Goal: Information Seeking & Learning: Learn about a topic

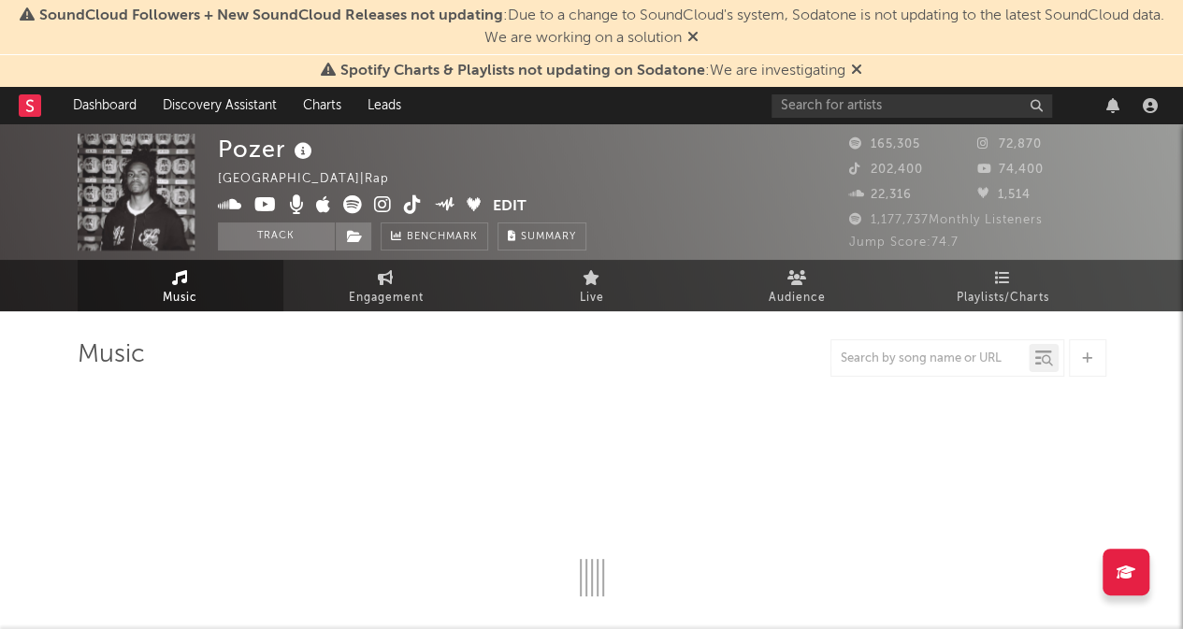
select select "6m"
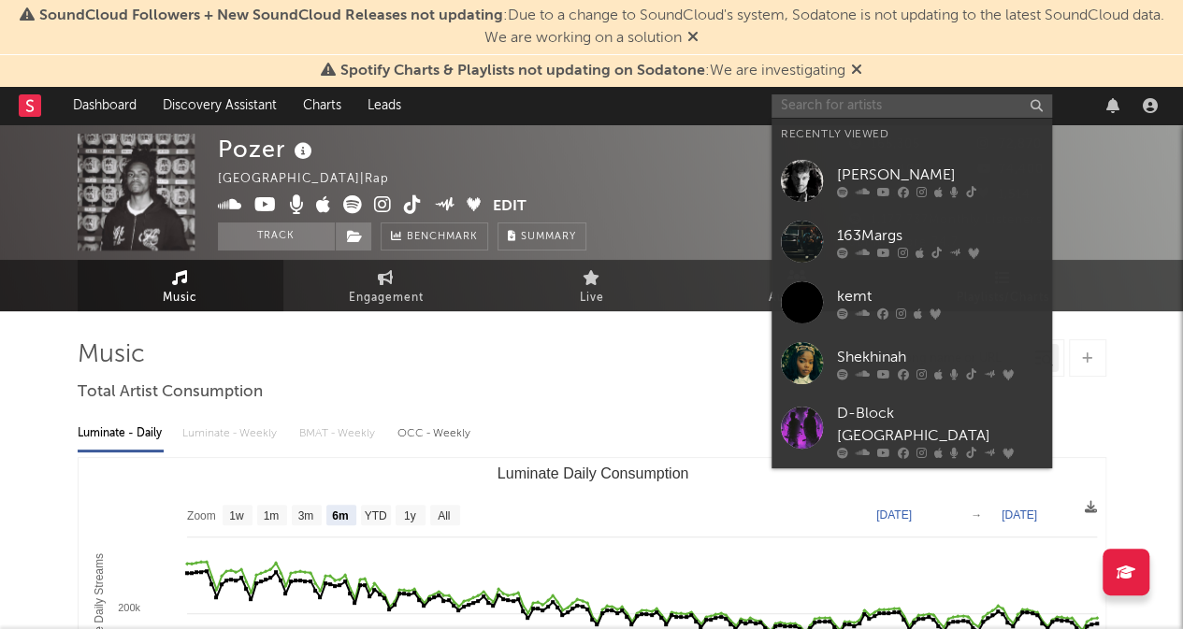
click at [882, 100] on input "text" at bounding box center [912, 105] width 281 height 23
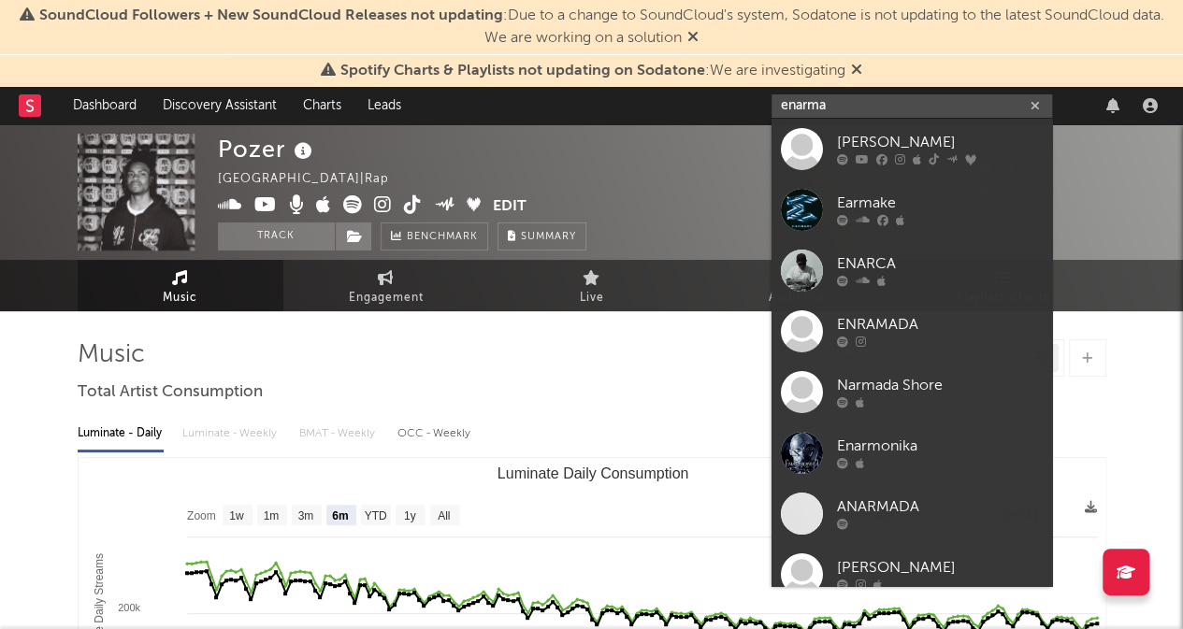
type input "enarma"
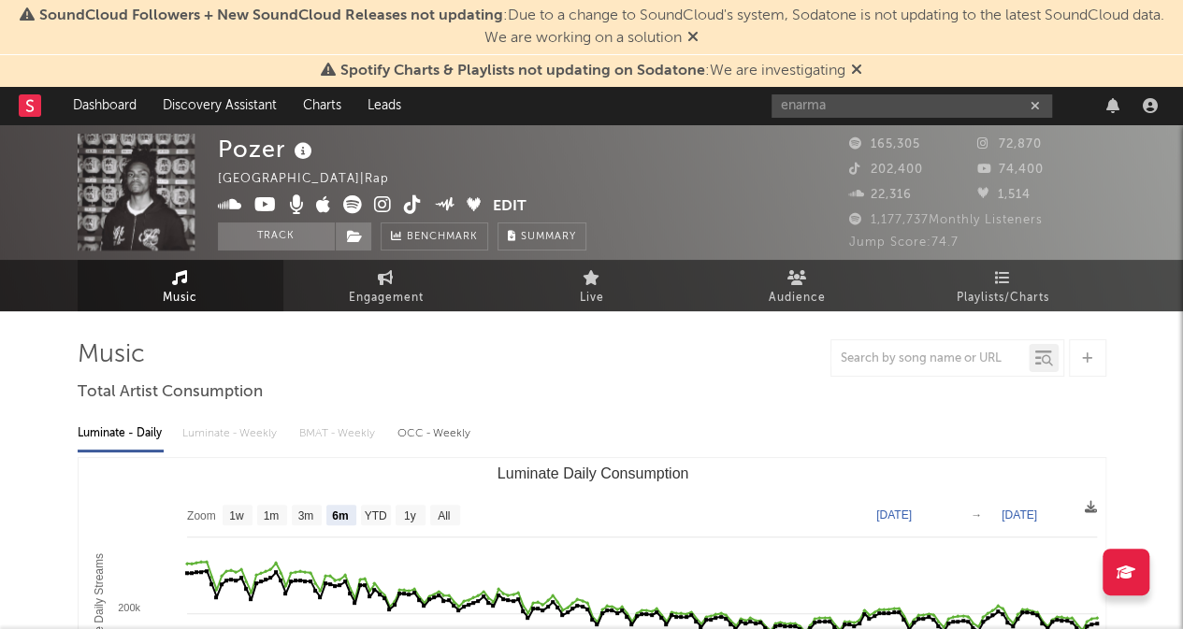
click at [696, 35] on icon at bounding box center [692, 36] width 11 height 15
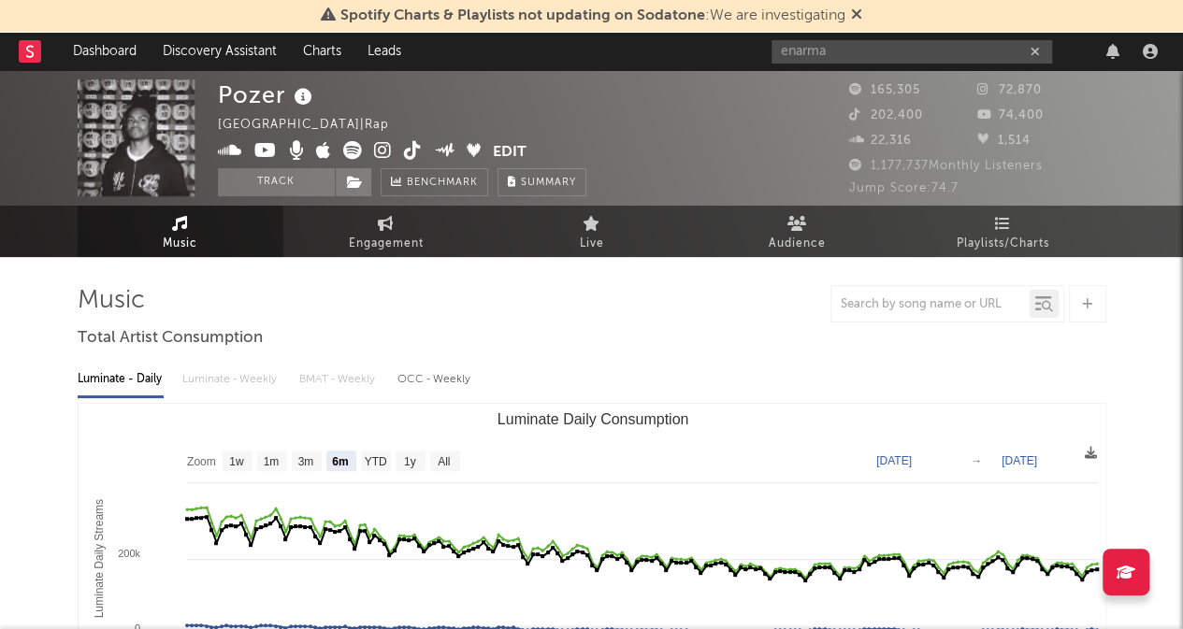
click at [860, 14] on icon at bounding box center [856, 14] width 11 height 15
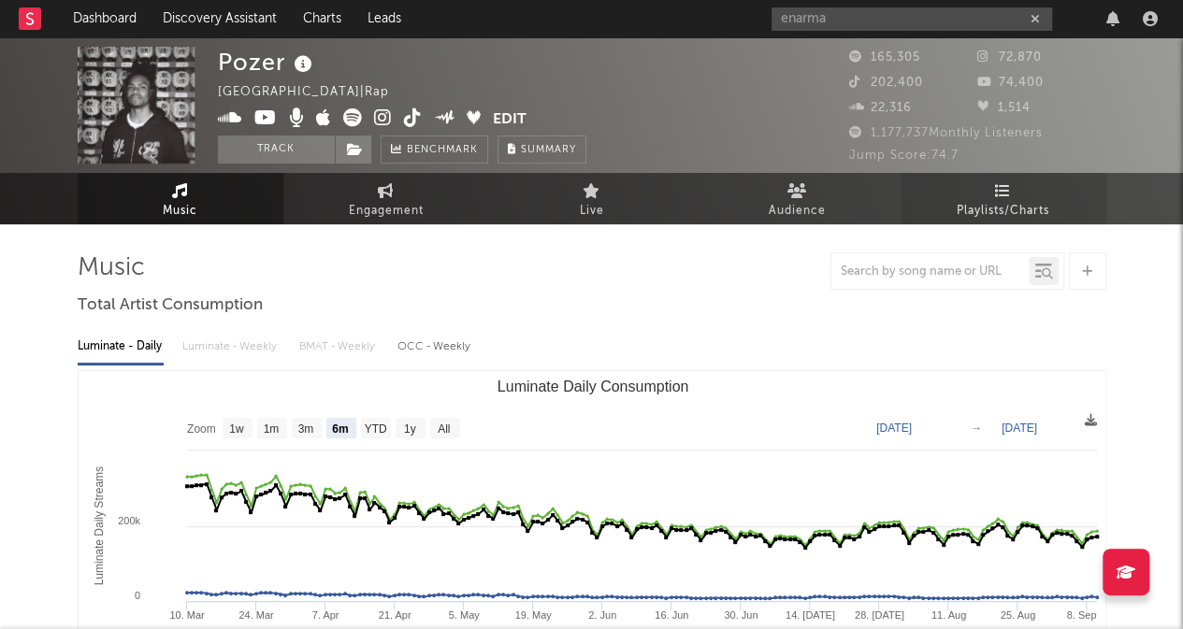
click at [989, 195] on link "Playlists/Charts" at bounding box center [1004, 198] width 206 height 51
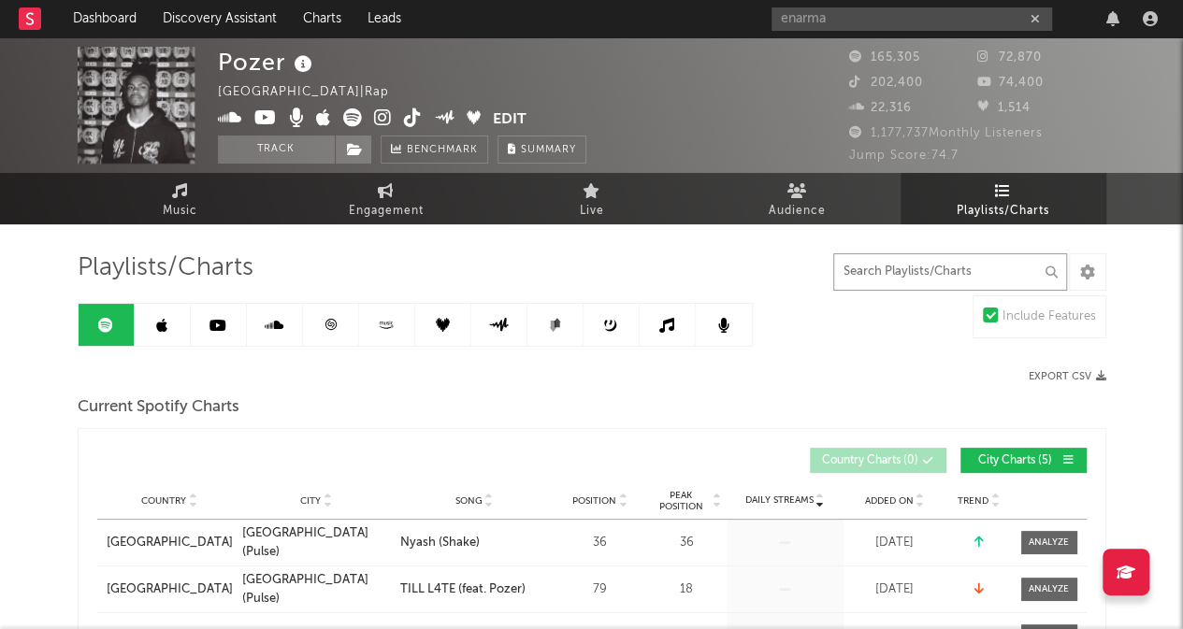
click at [875, 278] on input "text" at bounding box center [950, 271] width 234 height 37
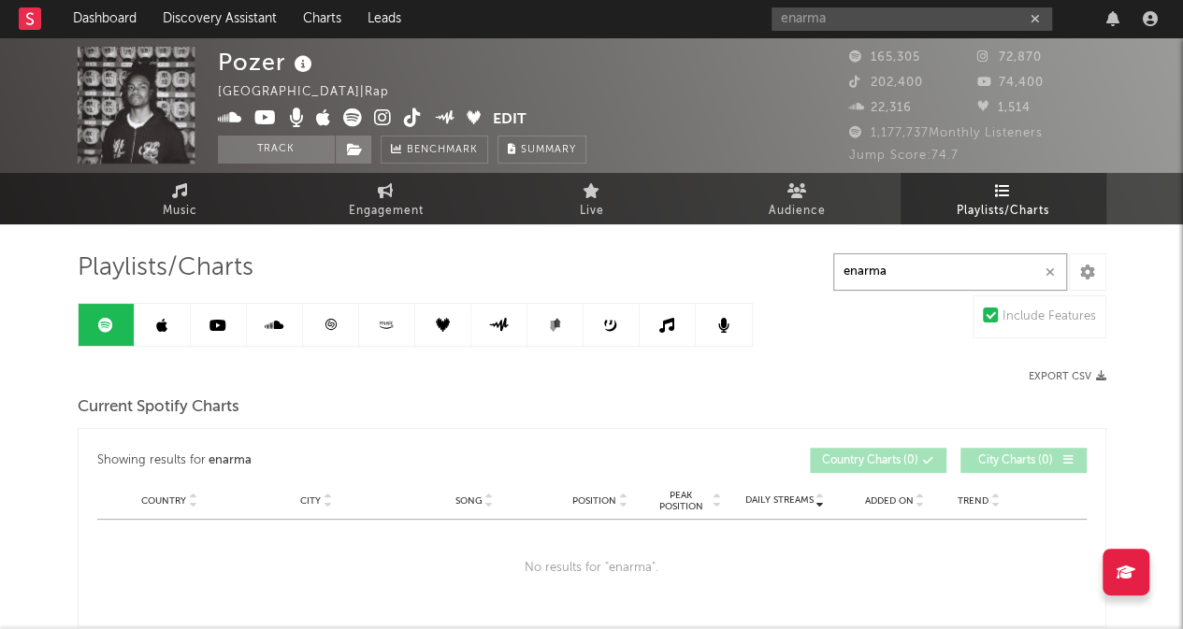
type input "enarma"
click at [32, 18] on rect at bounding box center [30, 18] width 22 height 22
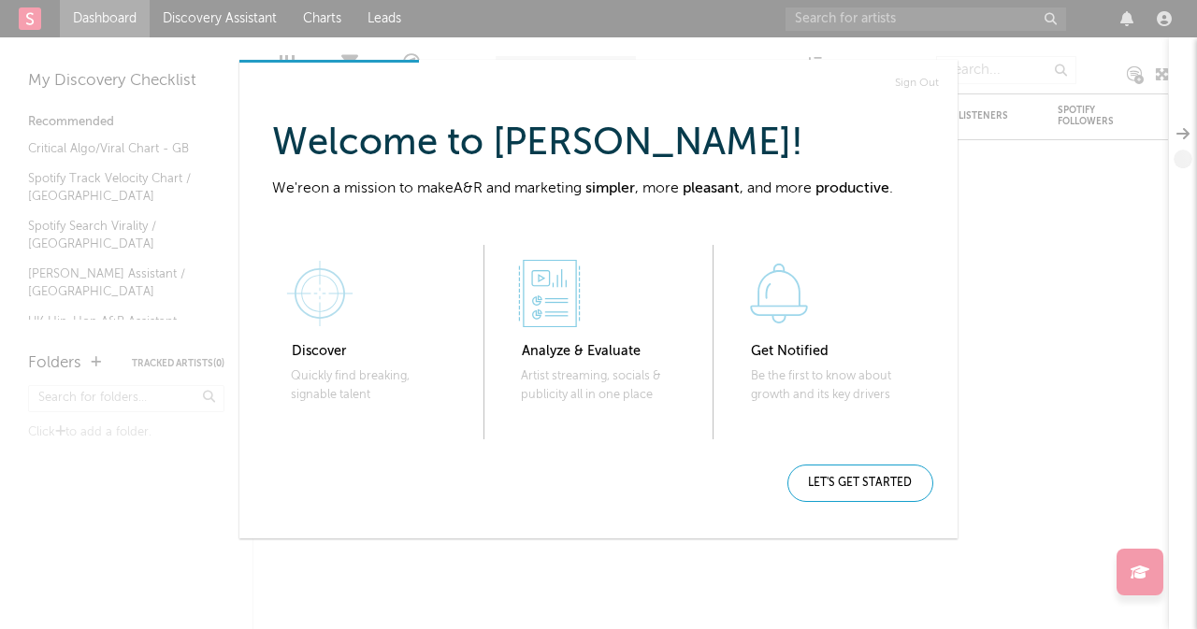
click at [1076, 377] on div "Sign Out Welcome to Sodatone, Calvin ! We're on a mission to make A&R and marke…" at bounding box center [598, 314] width 1197 height 629
click at [859, 462] on div "1 Discover Quickly find breaking, signable talent 2 Analyze & Evaluate Artist s…" at bounding box center [598, 342] width 718 height 254
click at [860, 471] on div "Let's get started" at bounding box center [861, 483] width 146 height 37
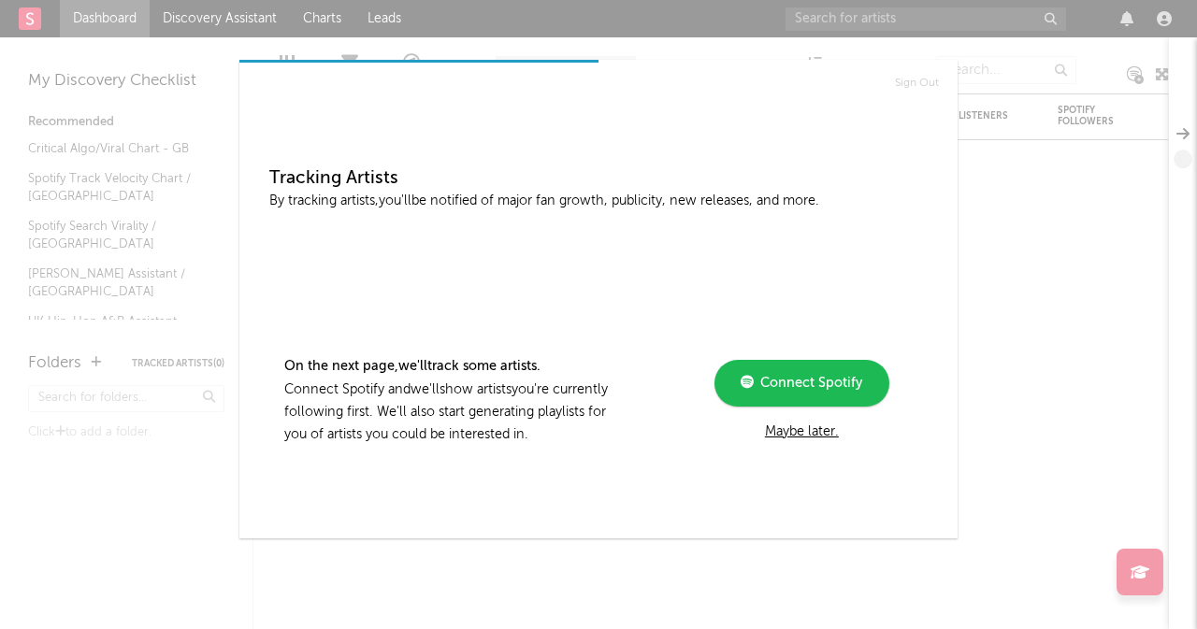
click at [801, 427] on div "Maybe later." at bounding box center [802, 432] width 252 height 22
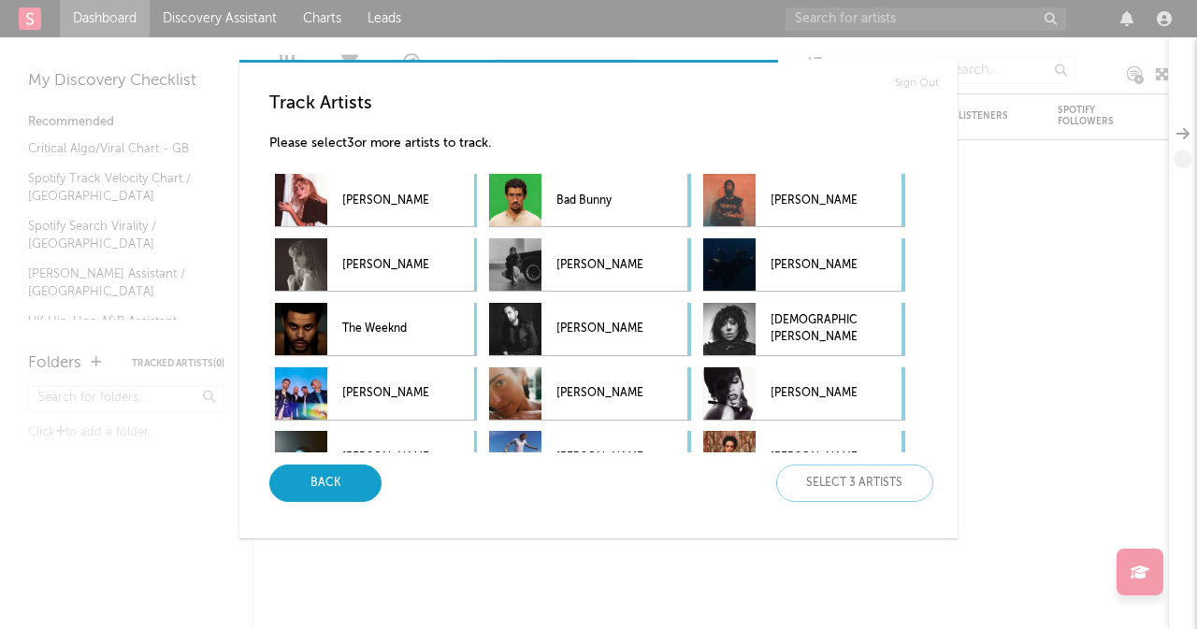
click at [314, 472] on div "Back" at bounding box center [325, 483] width 112 height 37
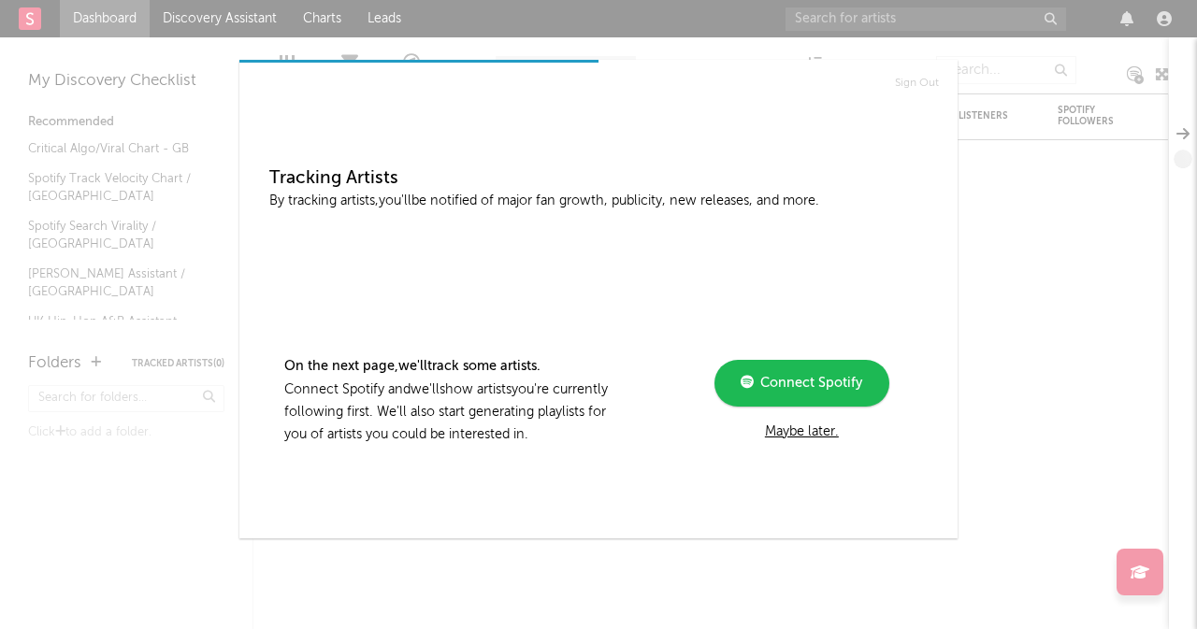
click at [193, 502] on div "Sign Out Tracking Artists By tracking artists, you'll be notified of major fan …" at bounding box center [598, 314] width 1197 height 629
click at [818, 426] on div "Maybe later." at bounding box center [802, 432] width 252 height 22
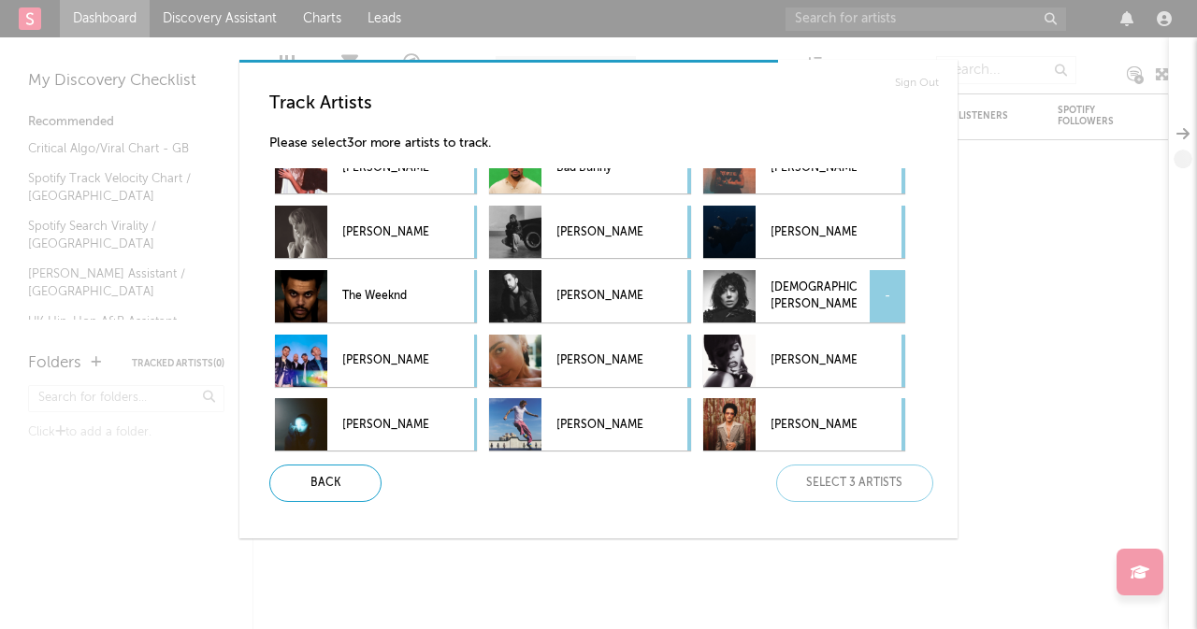
scroll to position [32, 0]
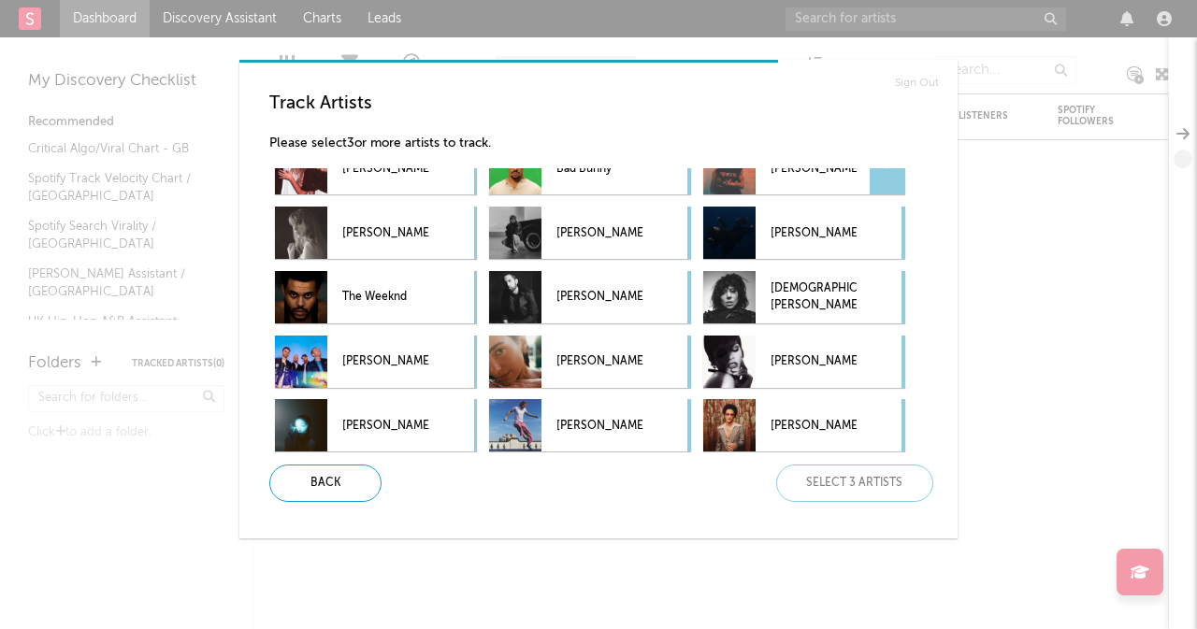
click at [765, 192] on div "Travis Scott -" at bounding box center [779, 168] width 153 height 52
click at [765, 225] on div "Billie Eilish -" at bounding box center [779, 233] width 153 height 52
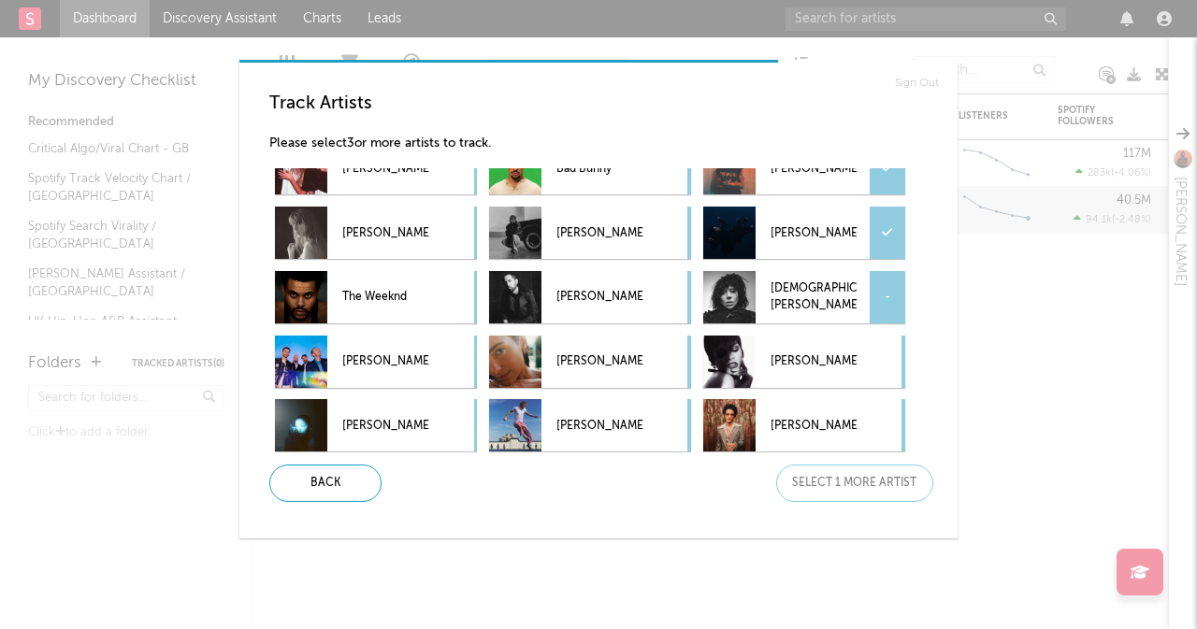
click at [783, 293] on p "Lady Gaga" at bounding box center [814, 298] width 86 height 42
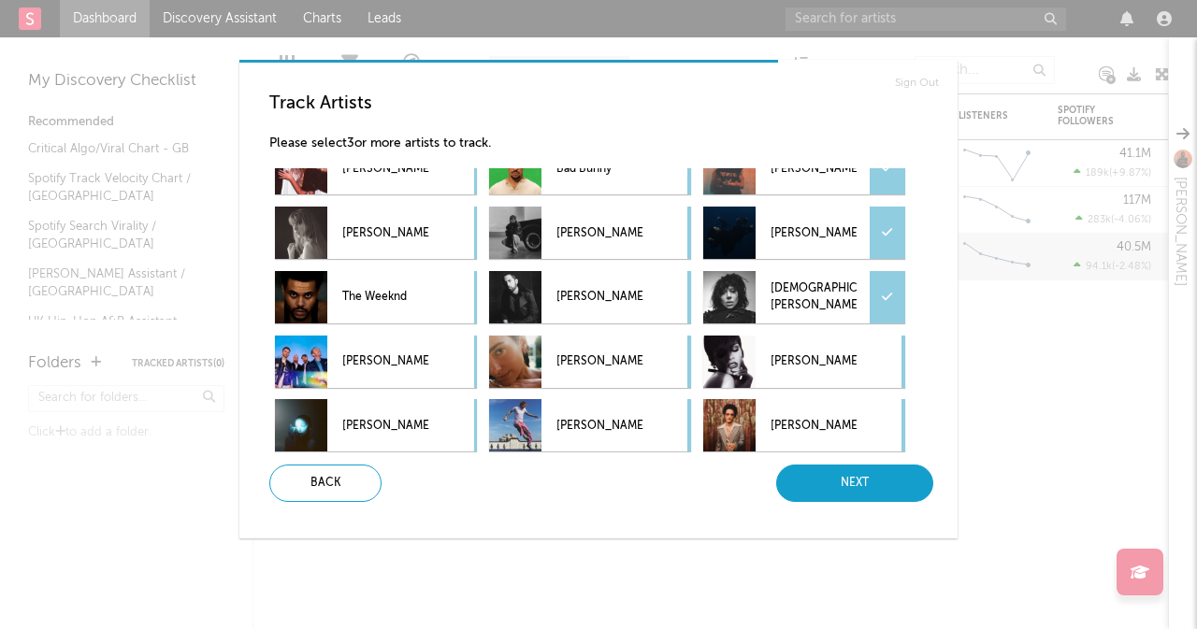
click at [842, 474] on div "Next" at bounding box center [854, 483] width 157 height 37
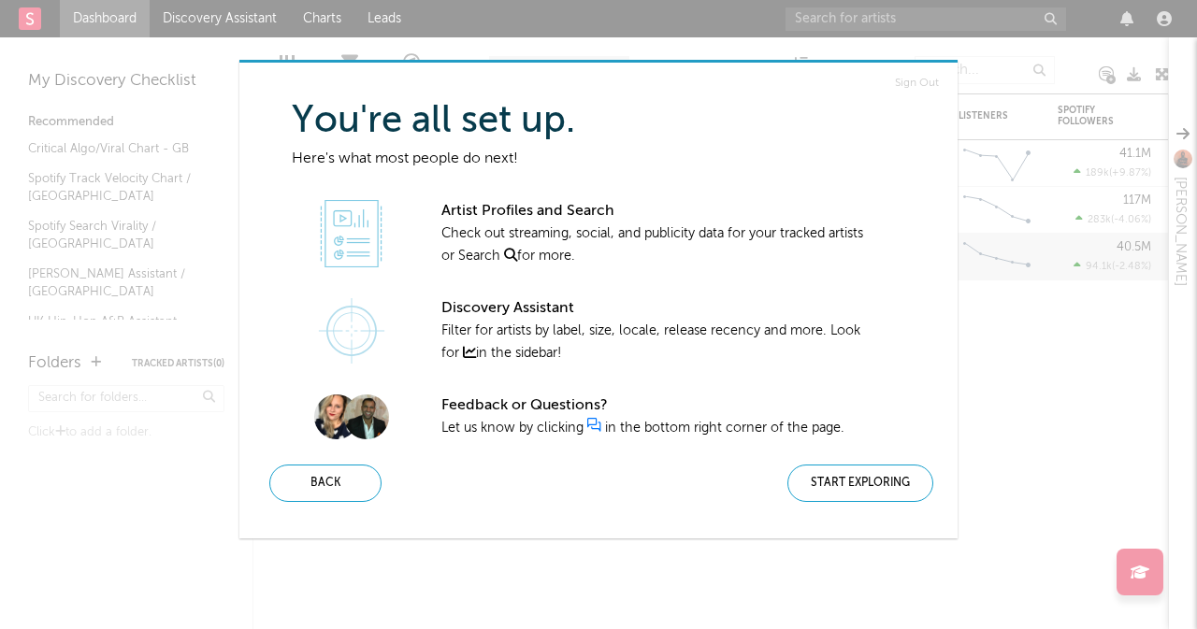
click at [842, 474] on div "Start Exploring" at bounding box center [861, 483] width 146 height 37
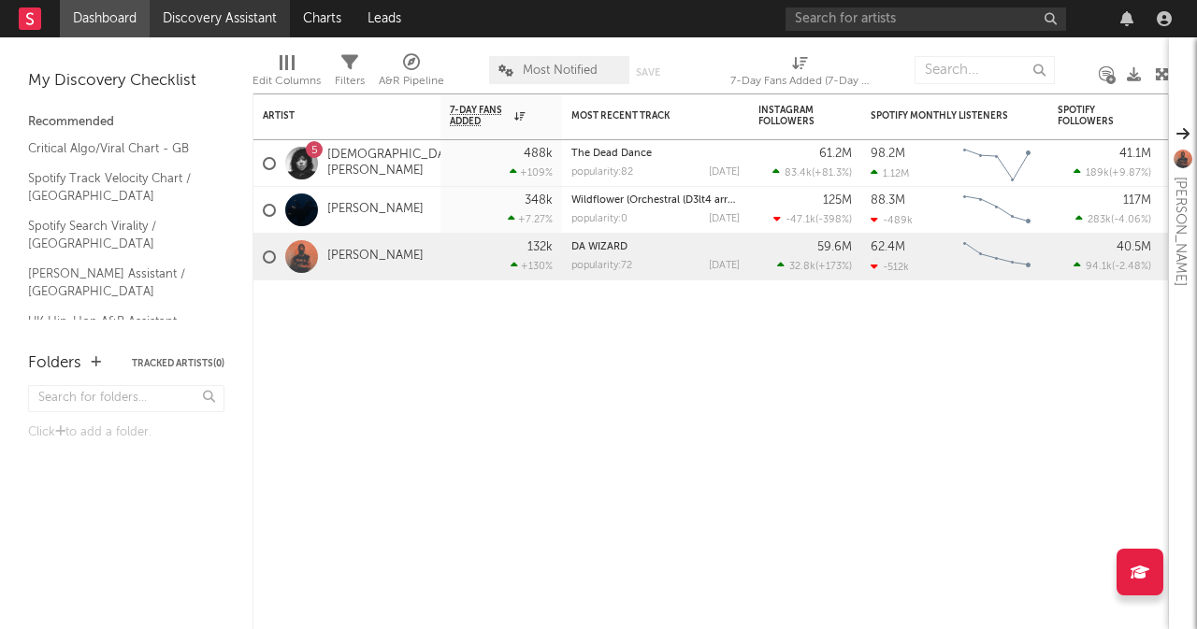
click at [220, 25] on link "Discovery Assistant" at bounding box center [220, 18] width 140 height 37
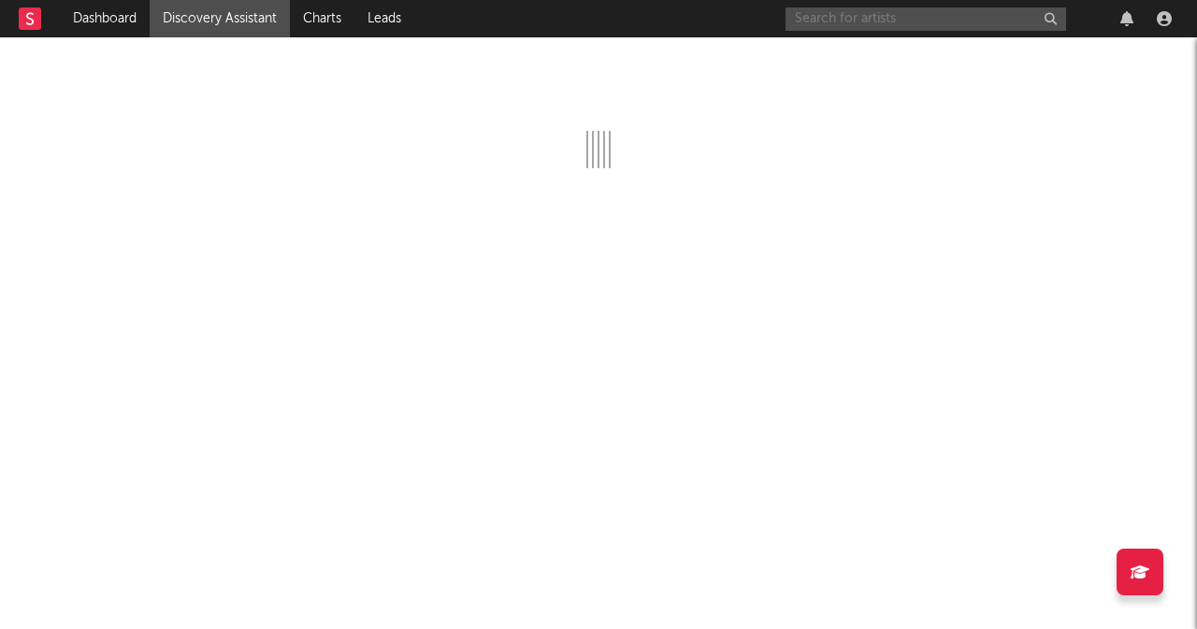
click at [856, 23] on input "text" at bounding box center [926, 18] width 281 height 23
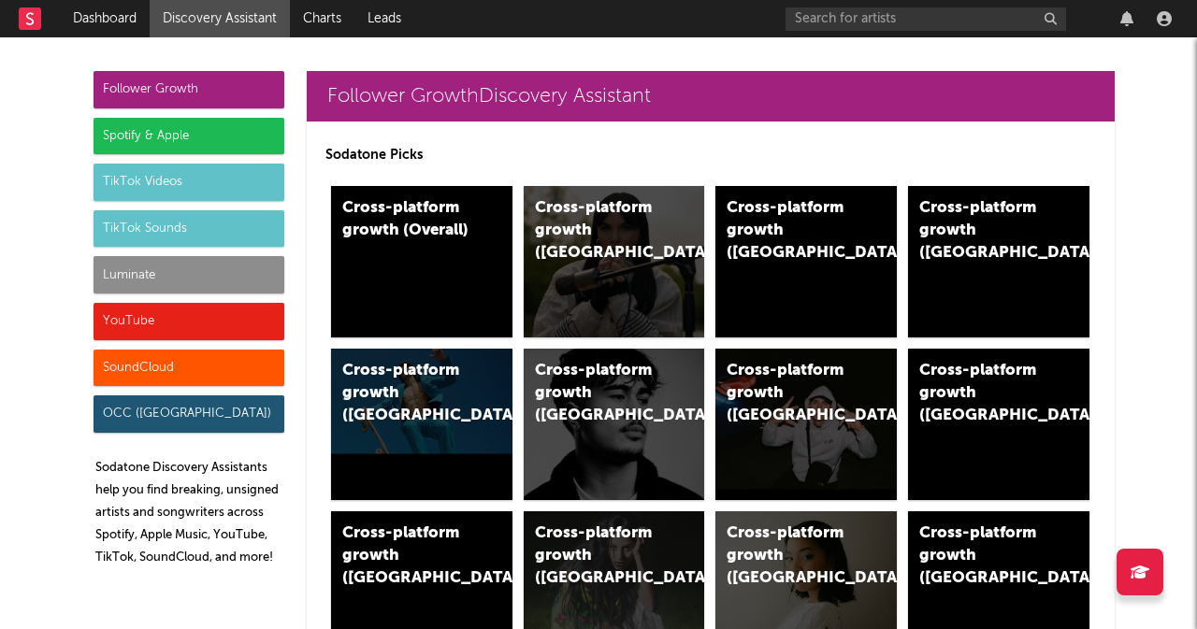
click at [156, 138] on div "Spotify & Apple" at bounding box center [189, 136] width 191 height 37
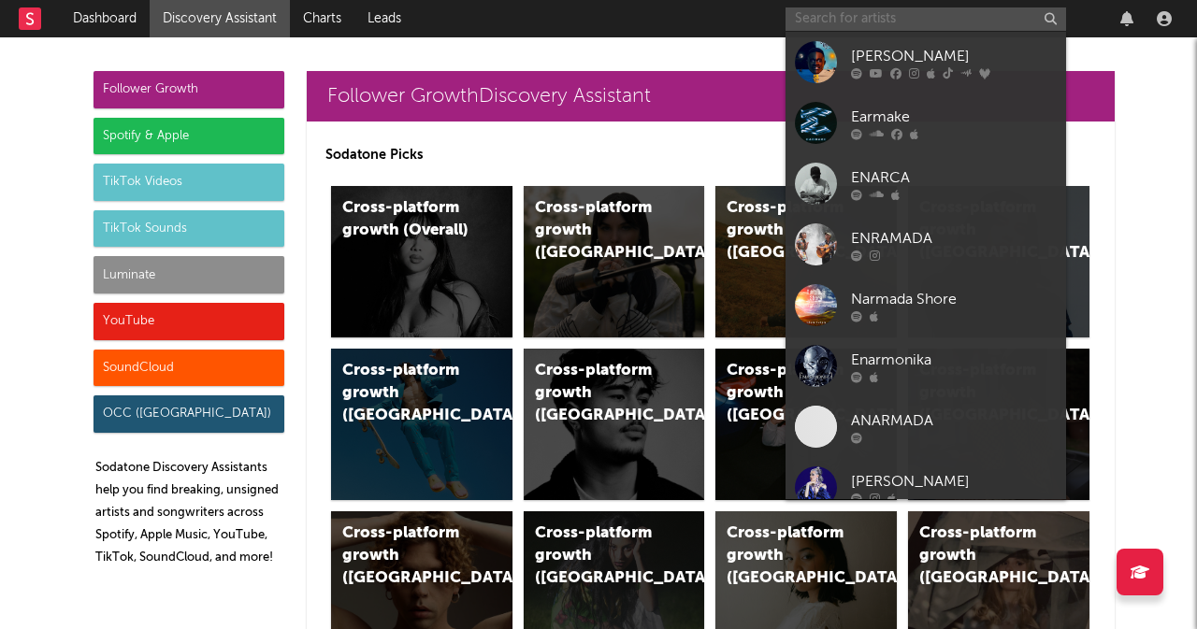
click at [853, 14] on input "text" at bounding box center [926, 18] width 281 height 23
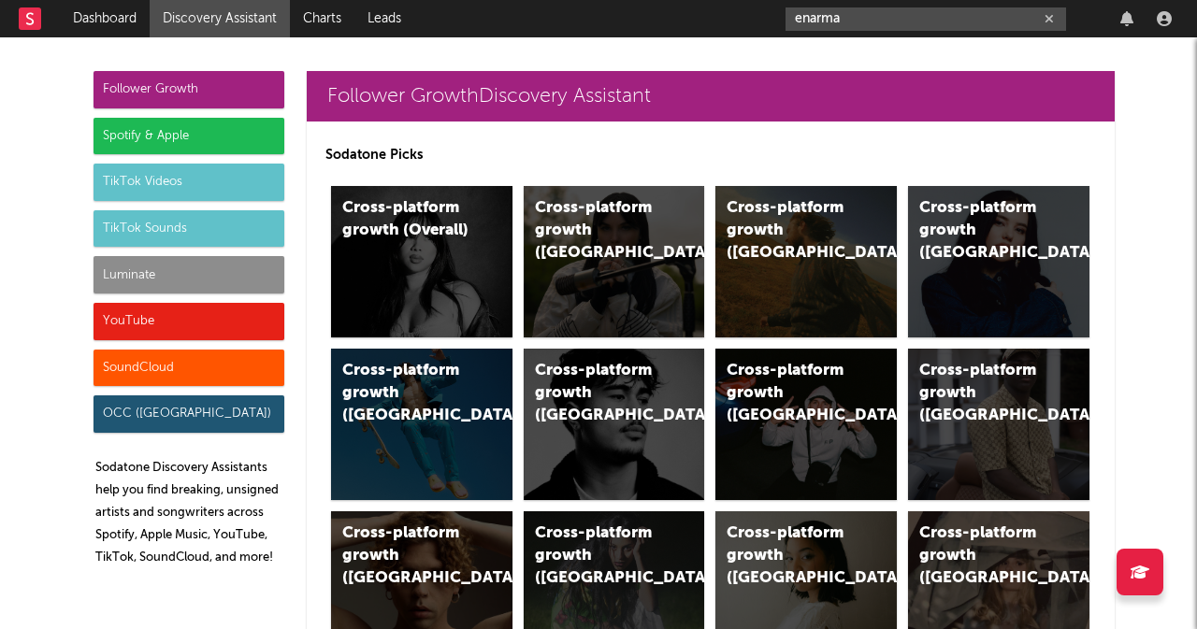
type input "enarma"
